Goal: Information Seeking & Learning: Learn about a topic

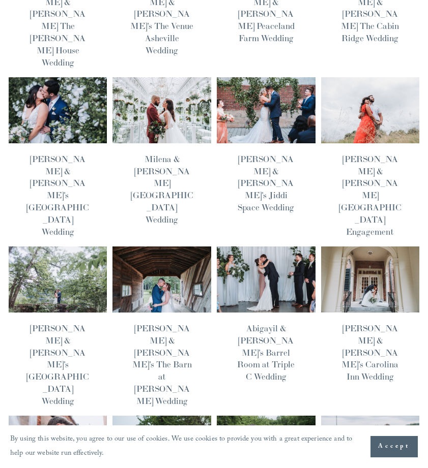
scroll to position [181, 0]
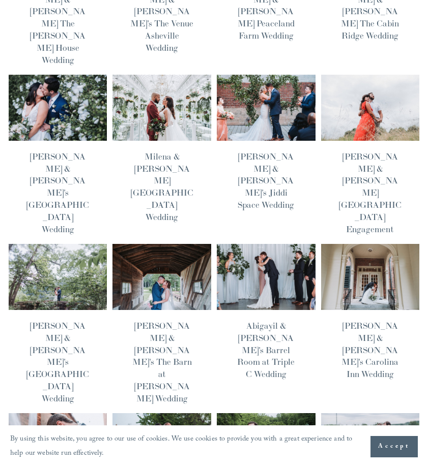
click at [39, 244] on img at bounding box center [58, 277] width 100 height 67
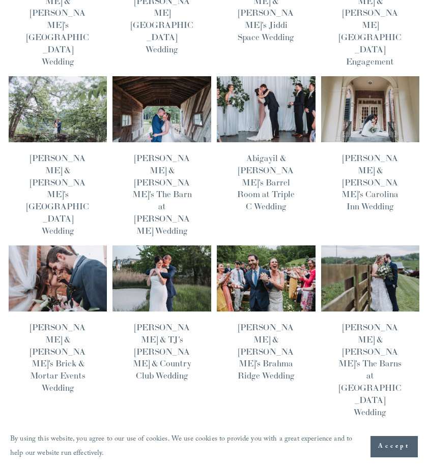
scroll to position [347, 0]
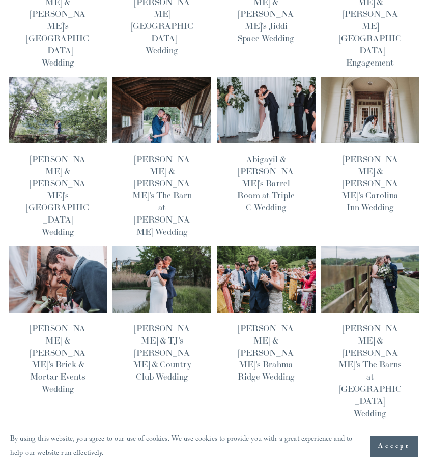
click at [277, 246] on img at bounding box center [266, 279] width 100 height 67
click at [353, 246] on img at bounding box center [370, 279] width 100 height 67
click at [175, 246] on img at bounding box center [162, 279] width 100 height 67
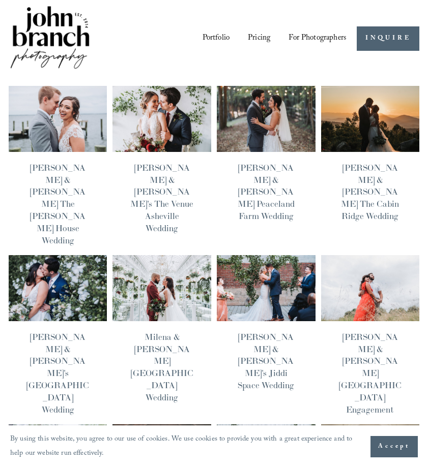
scroll to position [0, 0]
click at [272, 121] on img at bounding box center [266, 118] width 100 height 67
click at [188, 255] on img at bounding box center [162, 288] width 100 height 67
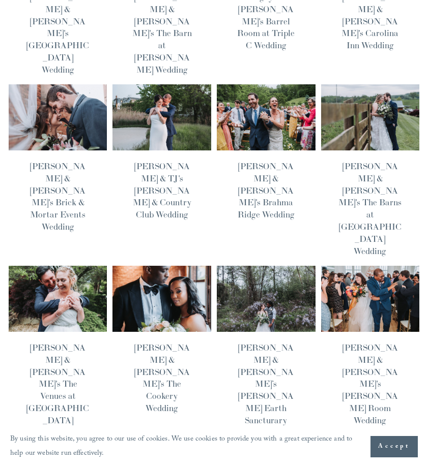
scroll to position [509, 0]
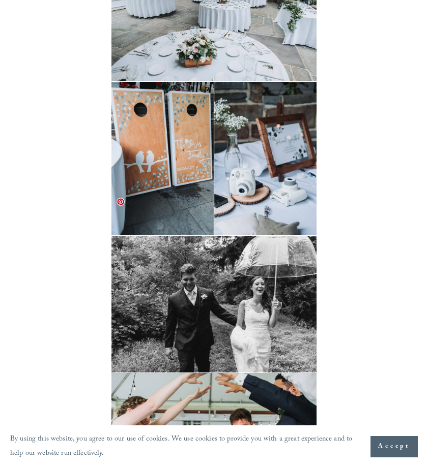
scroll to position [6338, 0]
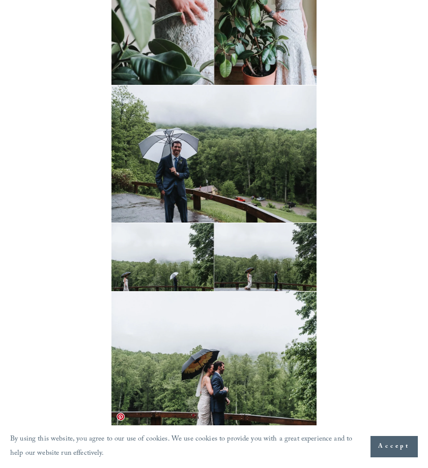
scroll to position [4147, 0]
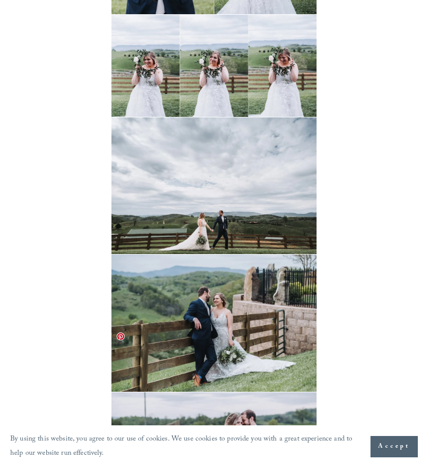
scroll to position [6991, 0]
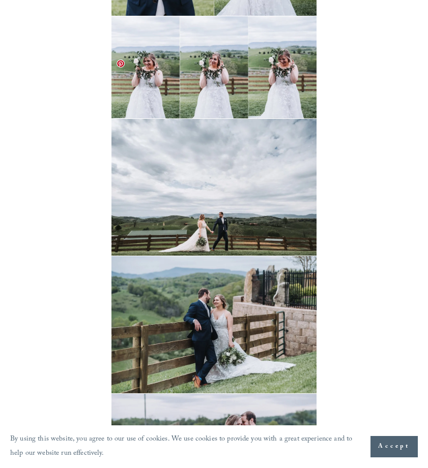
click at [214, 132] on img at bounding box center [213, 187] width 205 height 137
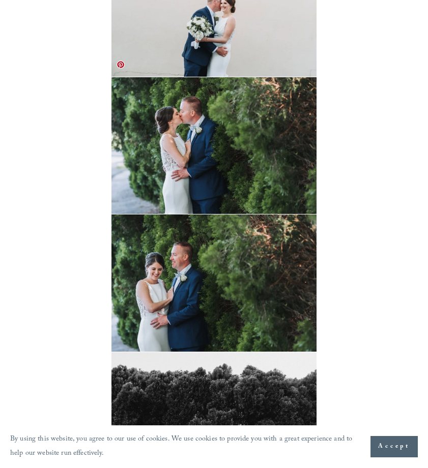
scroll to position [5211, 0]
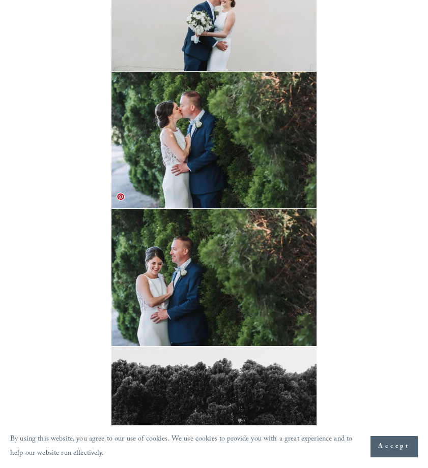
click at [192, 247] on img at bounding box center [213, 277] width 205 height 137
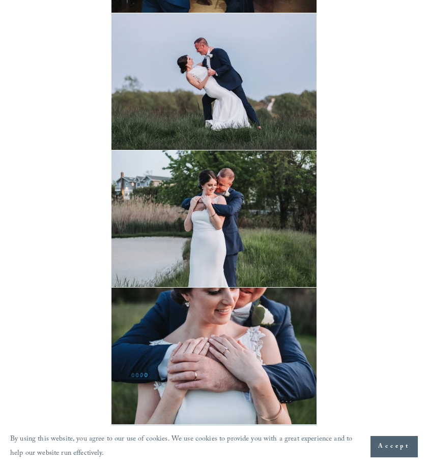
scroll to position [7883, 0]
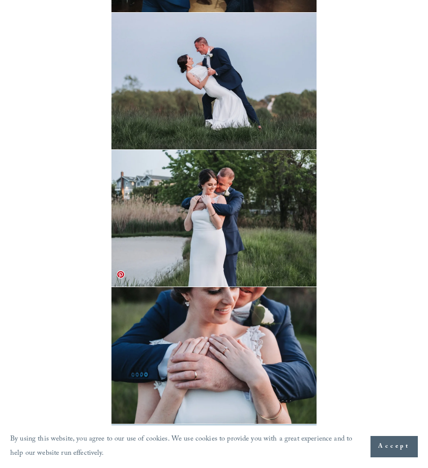
click at [217, 313] on img at bounding box center [213, 355] width 205 height 137
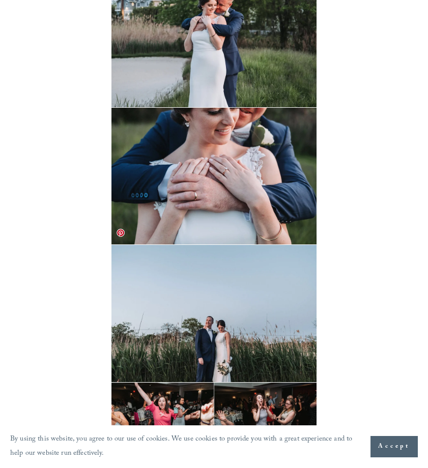
scroll to position [8042, 0]
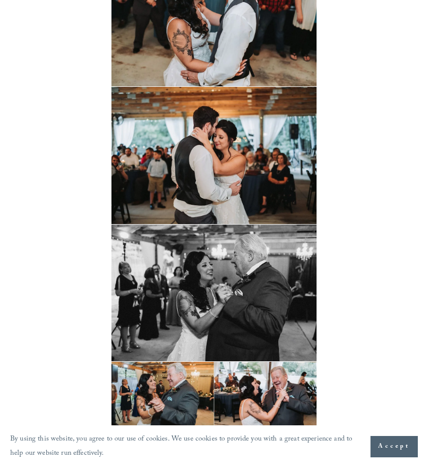
scroll to position [5957, 0]
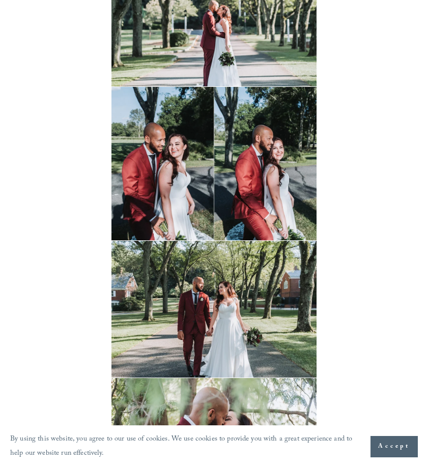
scroll to position [5265, 0]
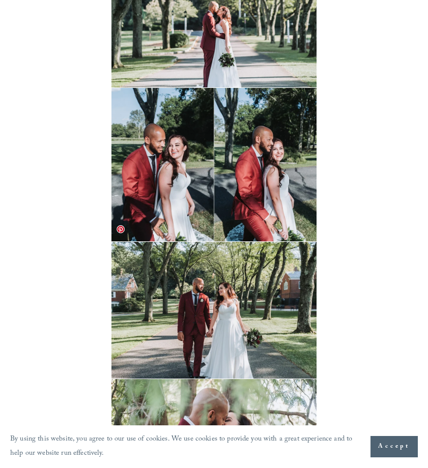
click at [226, 270] on img at bounding box center [213, 310] width 205 height 137
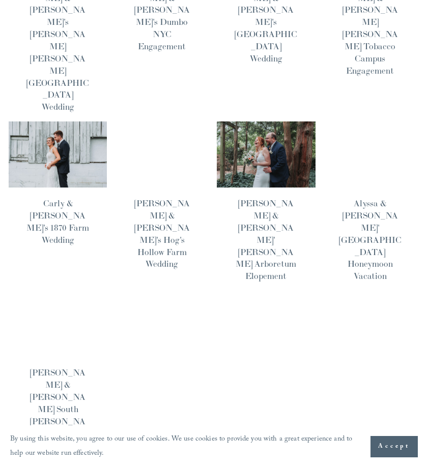
scroll to position [533, 0]
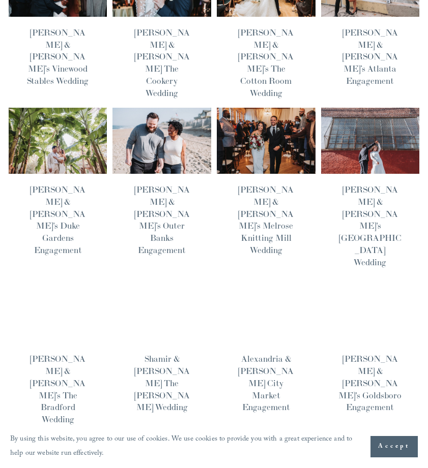
scroll to position [486, 0]
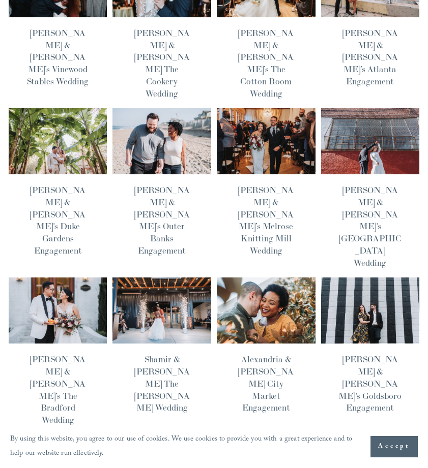
click at [384, 461] on span "Older Posts" at bounding box center [391, 468] width 36 height 15
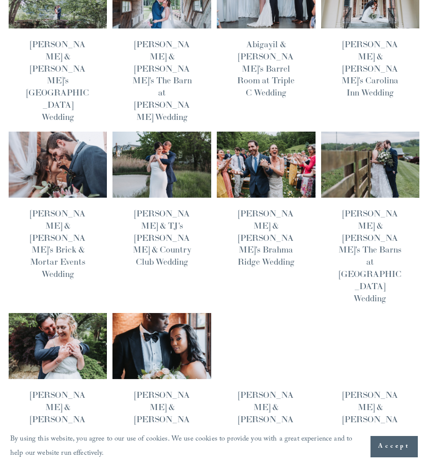
scroll to position [463, 0]
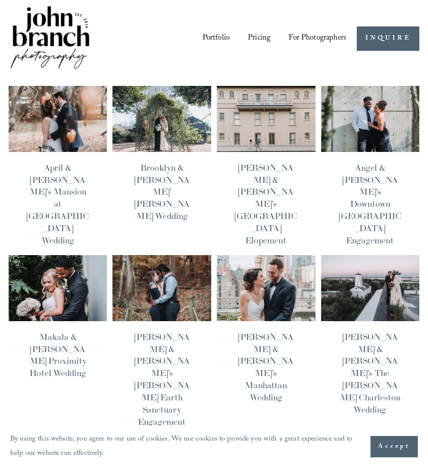
click at [216, 41] on link "Portfolio" at bounding box center [215, 38] width 27 height 17
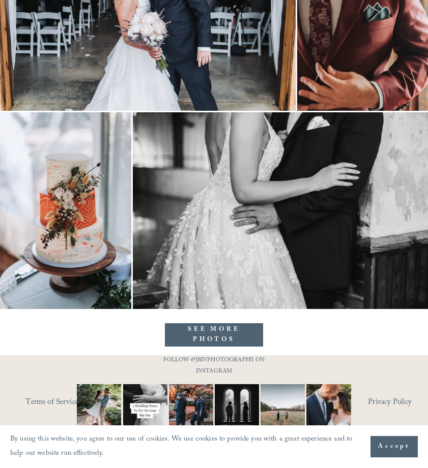
scroll to position [7360, 0]
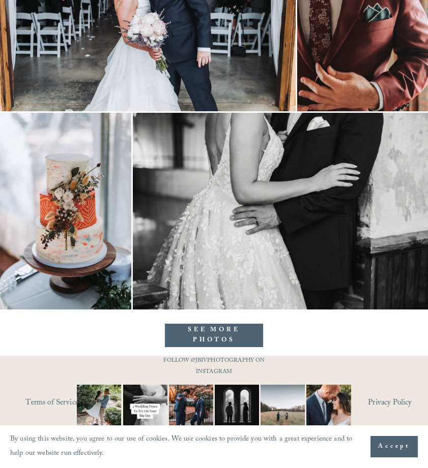
click at [218, 338] on link "SEE MORE PHOTOS" at bounding box center [214, 335] width 99 height 23
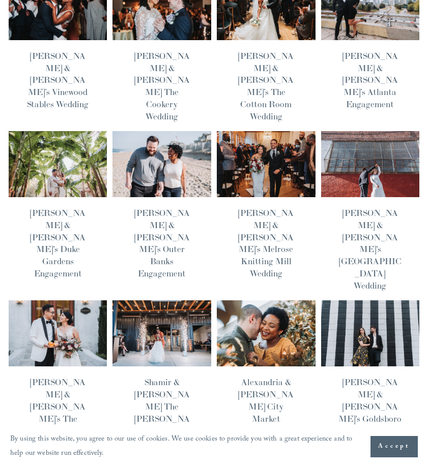
scroll to position [462, 0]
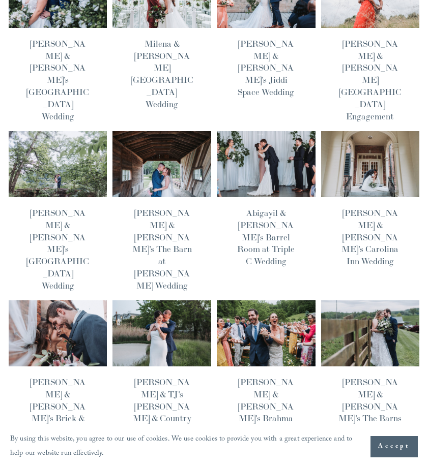
scroll to position [294, 0]
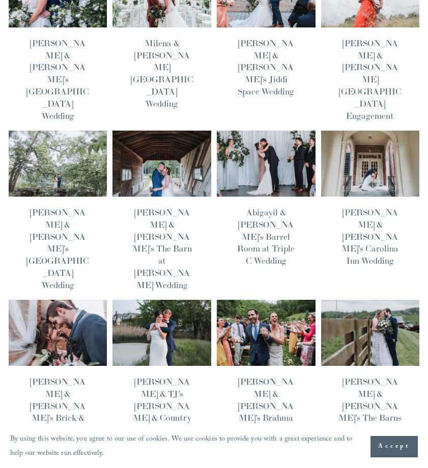
click at [353, 300] on img at bounding box center [370, 333] width 100 height 67
click at [161, 300] on img at bounding box center [162, 333] width 100 height 67
click at [73, 300] on img at bounding box center [58, 333] width 100 height 67
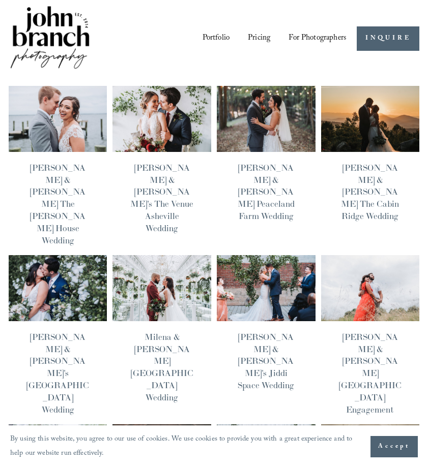
scroll to position [0, 0]
click at [210, 36] on link "Portfolio" at bounding box center [215, 38] width 27 height 17
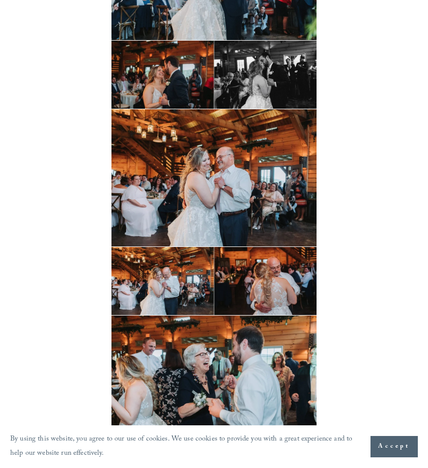
scroll to position [8625, 0]
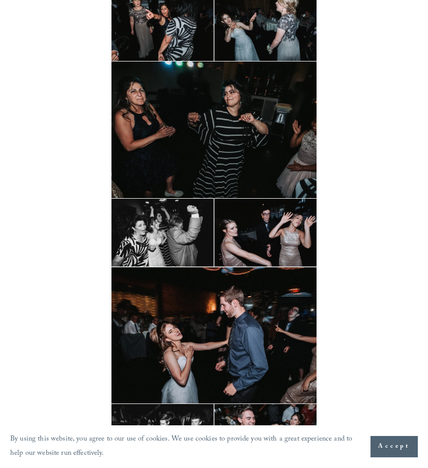
scroll to position [5676, 0]
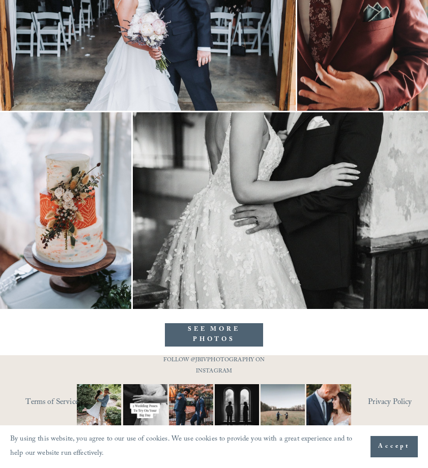
scroll to position [7360, 0]
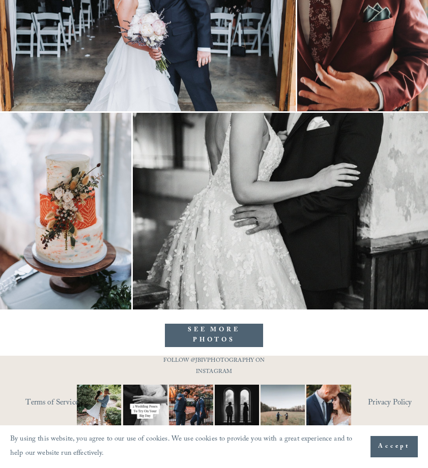
click at [187, 330] on link "SEE MORE PHOTOS" at bounding box center [214, 335] width 99 height 23
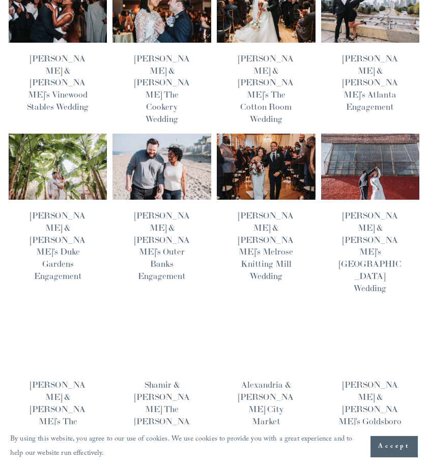
scroll to position [463, 0]
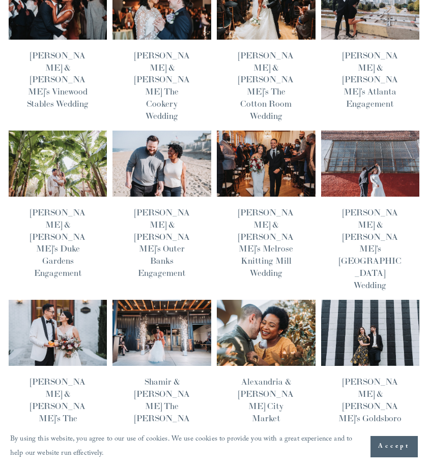
click at [75, 300] on img at bounding box center [58, 333] width 100 height 67
click at [373, 300] on img at bounding box center [370, 333] width 100 height 67
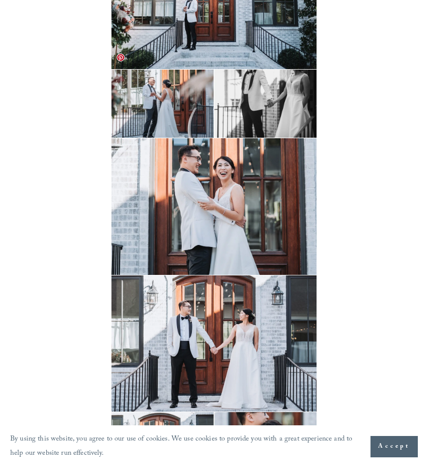
scroll to position [2429, 0]
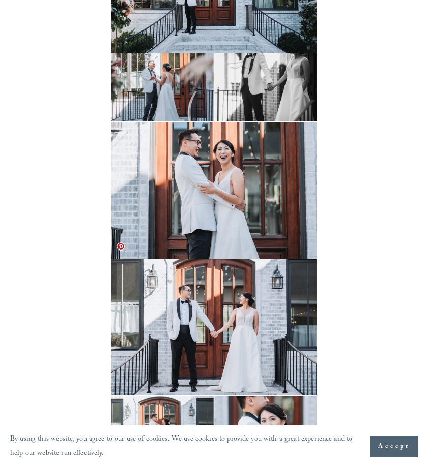
click at [242, 318] on img at bounding box center [213, 327] width 205 height 136
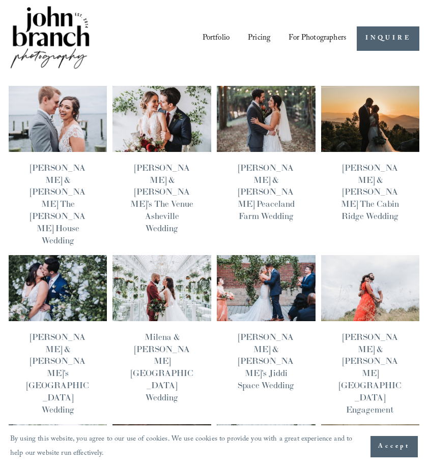
click at [259, 270] on img at bounding box center [266, 288] width 100 height 67
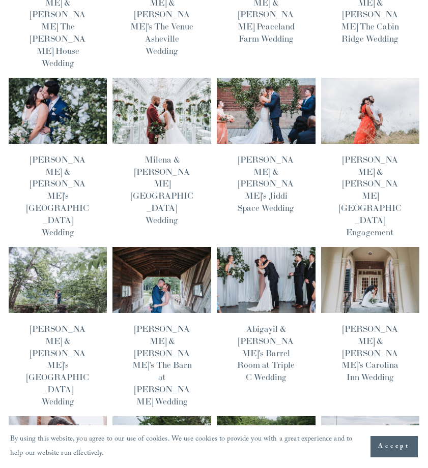
scroll to position [178, 0]
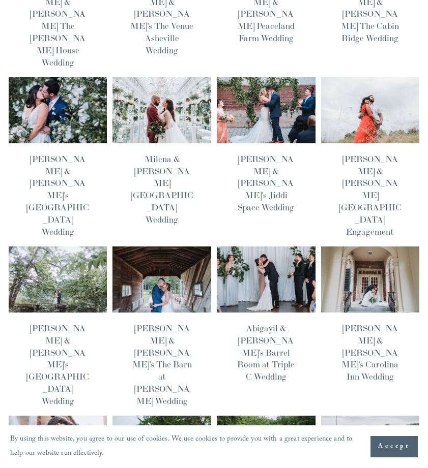
click at [159, 246] on img at bounding box center [162, 279] width 100 height 67
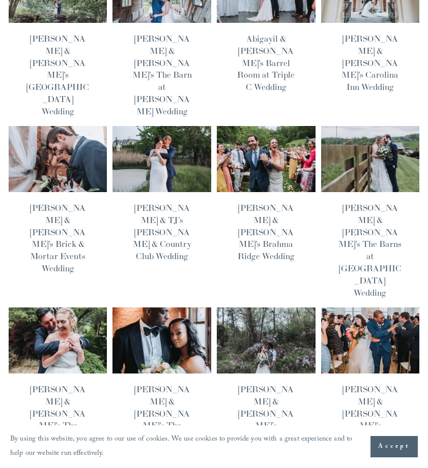
scroll to position [468, 0]
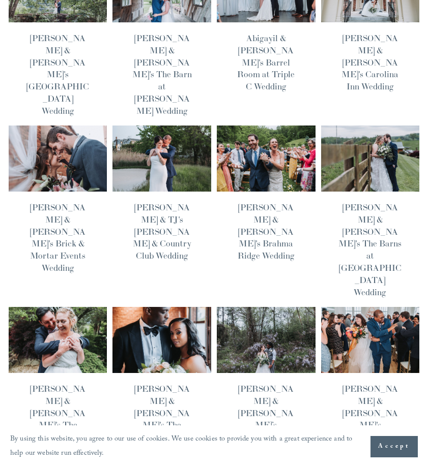
click at [263, 307] on img at bounding box center [266, 340] width 100 height 67
click at [166, 307] on img at bounding box center [162, 340] width 100 height 67
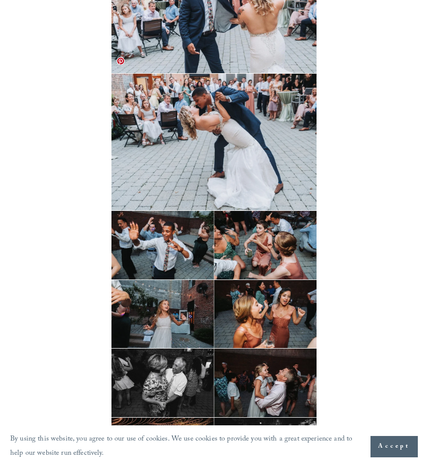
scroll to position [8603, 0]
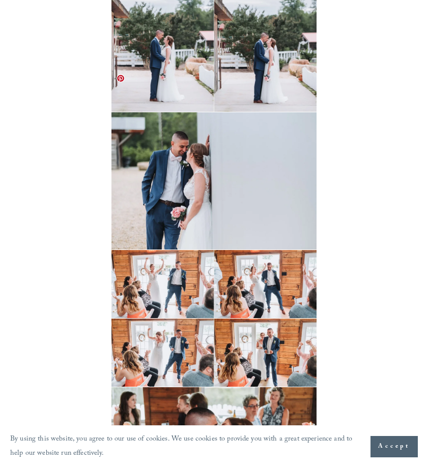
scroll to position [7272, 0]
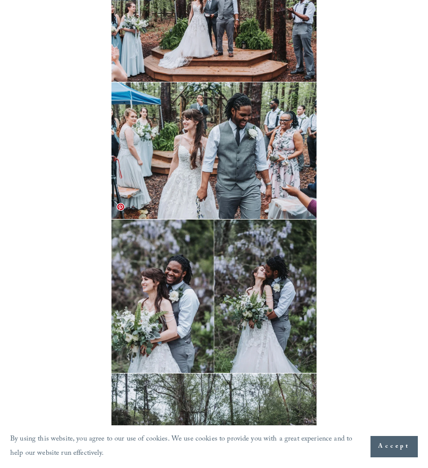
scroll to position [8049, 0]
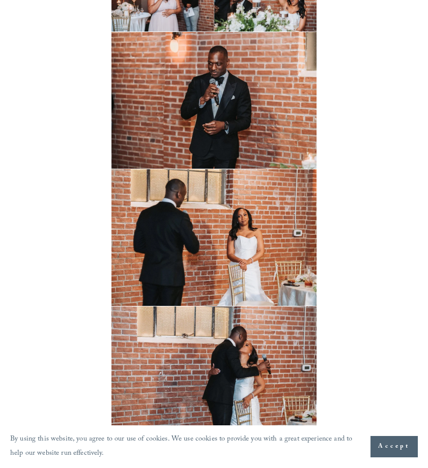
scroll to position [8379, 0]
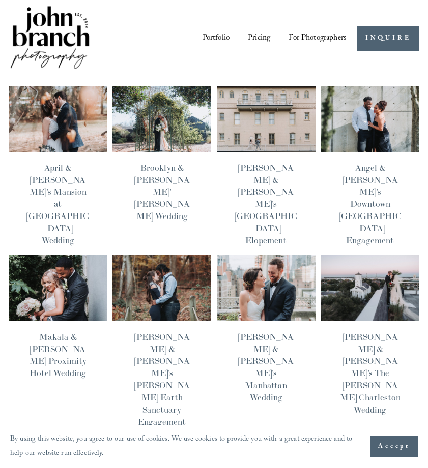
click at [274, 273] on img at bounding box center [266, 288] width 100 height 67
click at [57, 255] on img at bounding box center [58, 288] width 100 height 67
click at [218, 37] on link "Portfolio" at bounding box center [215, 38] width 27 height 17
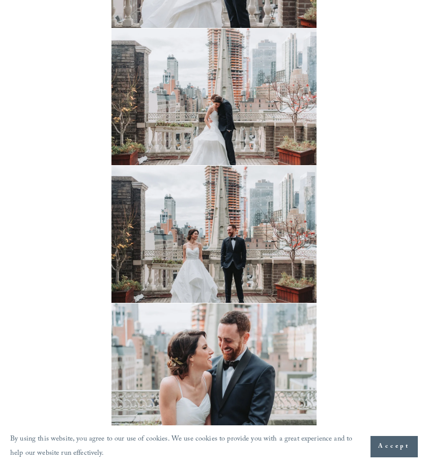
scroll to position [2145, 0]
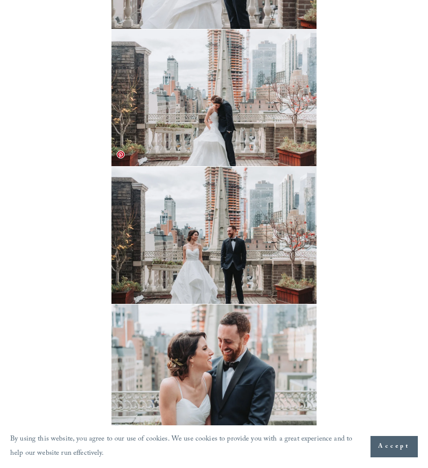
click at [248, 241] on img at bounding box center [213, 235] width 205 height 137
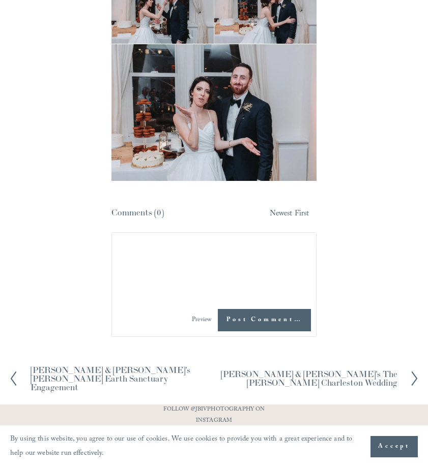
scroll to position [9060, 0]
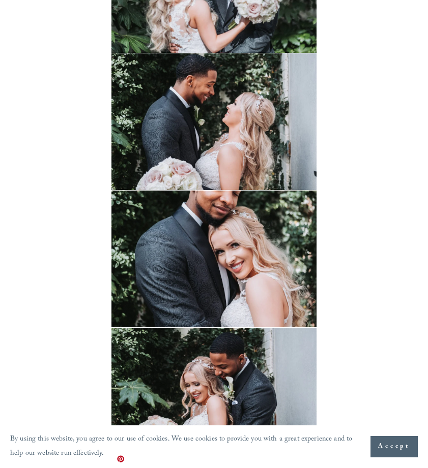
scroll to position [4350, 0]
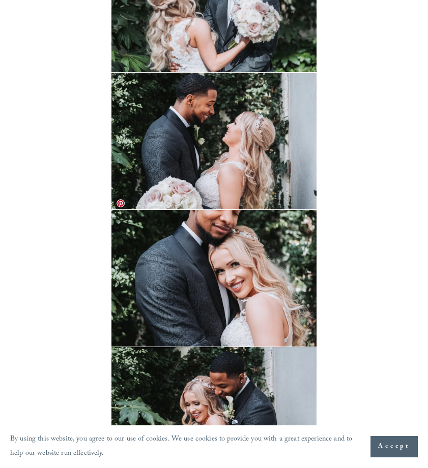
click at [214, 275] on img at bounding box center [213, 278] width 205 height 137
click at [218, 244] on img at bounding box center [213, 278] width 205 height 137
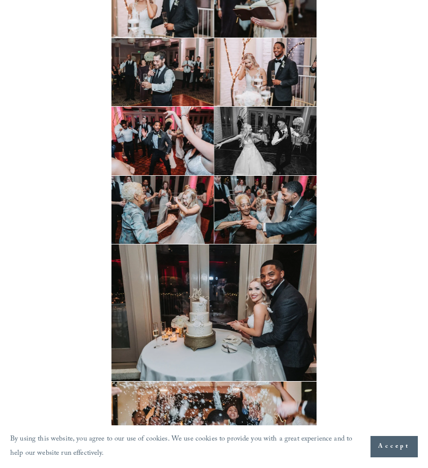
scroll to position [10333, 0]
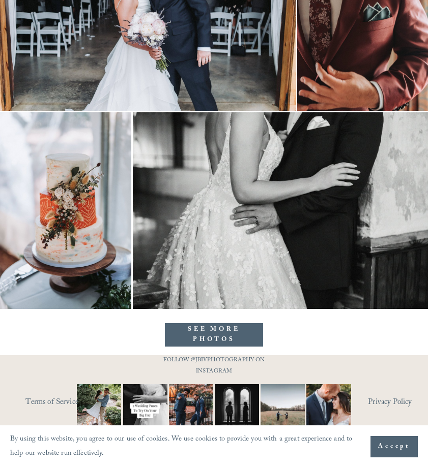
scroll to position [7360, 0]
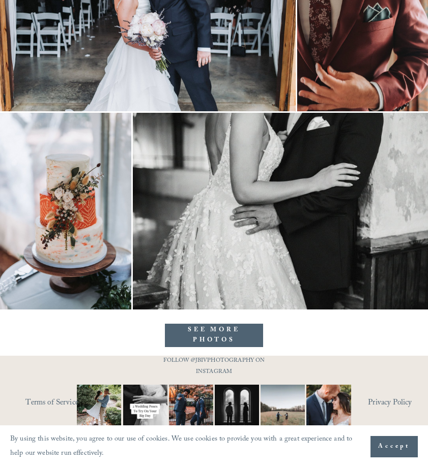
click at [221, 339] on link "SEE MORE PHOTOS" at bounding box center [214, 335] width 99 height 23
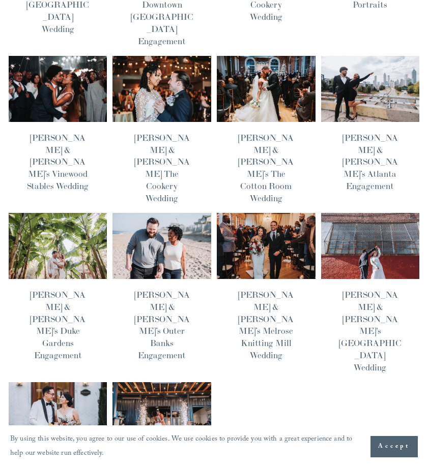
scroll to position [382, 0]
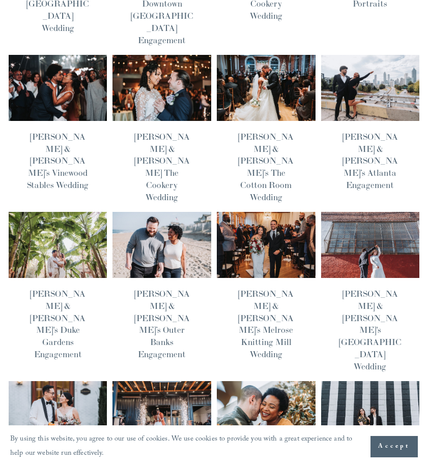
click at [368, 212] on img at bounding box center [370, 245] width 100 height 67
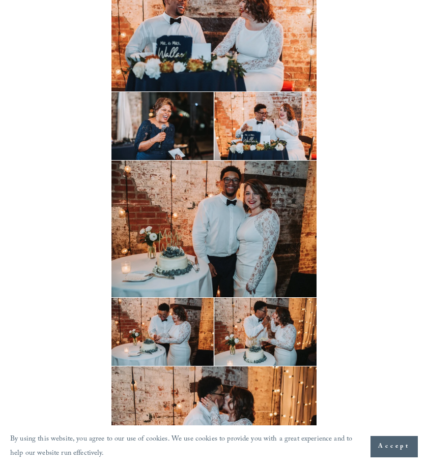
scroll to position [5526, 0]
